Goal: Obtain resource: Obtain resource

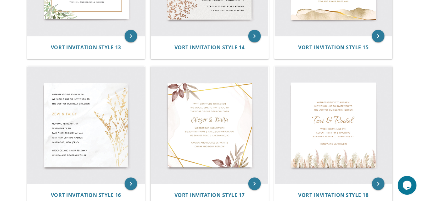
scroll to position [753, 0]
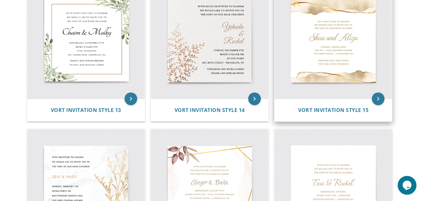
click at [346, 91] on img at bounding box center [333, 39] width 117 height 117
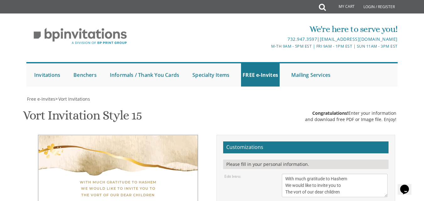
scroll to position [126, 0]
type textarea "S"
type textarea "Pinny and Baila"
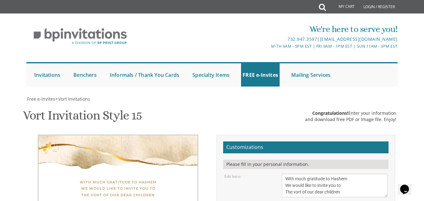
drag, startPoint x: 287, startPoint y: 136, endPoint x: 286, endPoint y: 140, distance: 3.5
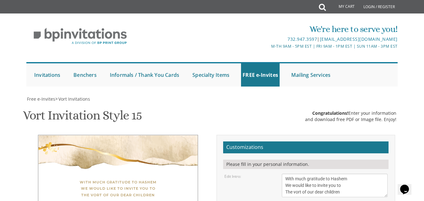
type textarea "[DATE] 8:00 PM | Tashbar [STREET_ADDRESS][US_STATE]"
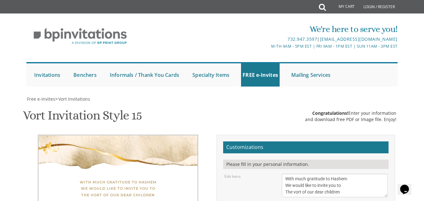
type textarea "[PERSON_NAME] and [PERSON_NAME] and [PERSON_NAME]"
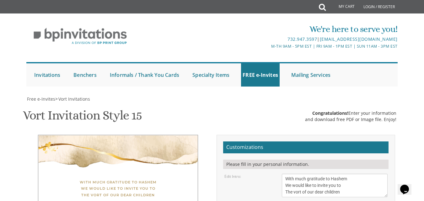
type input "[PERSON_NAME][EMAIL_ADDRESS][DOMAIN_NAME]"
